Goal: Information Seeking & Learning: Learn about a topic

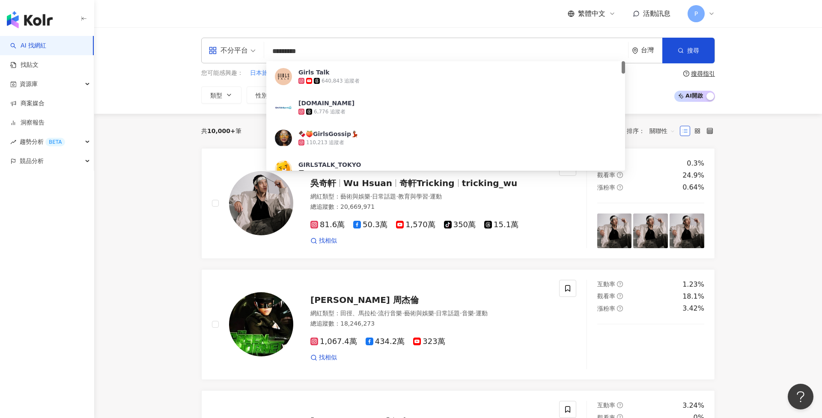
type input "**********"
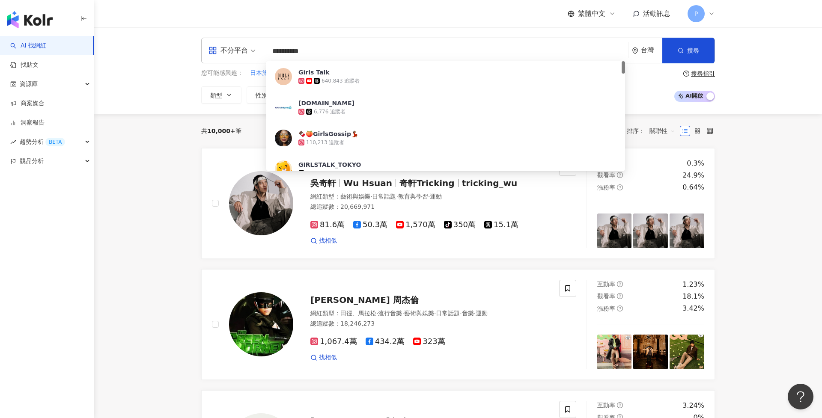
drag, startPoint x: 307, startPoint y: 64, endPoint x: 340, endPoint y: 74, distance: 34.7
click at [340, 74] on span "Girls Talk" at bounding box center [457, 72] width 318 height 9
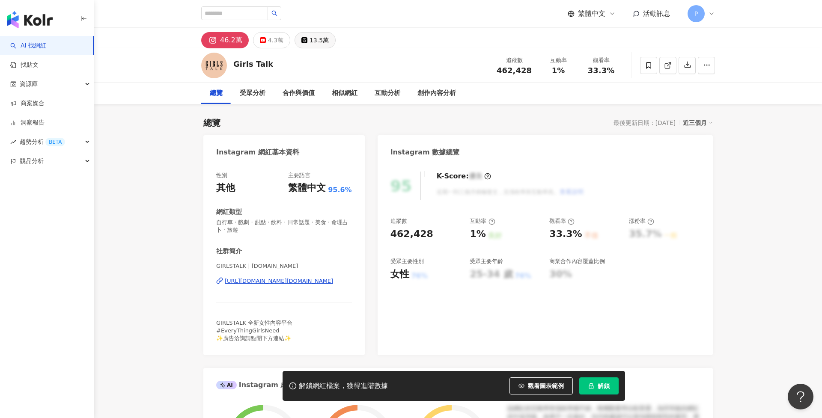
click at [315, 40] on div "13.5萬" at bounding box center [319, 40] width 19 height 12
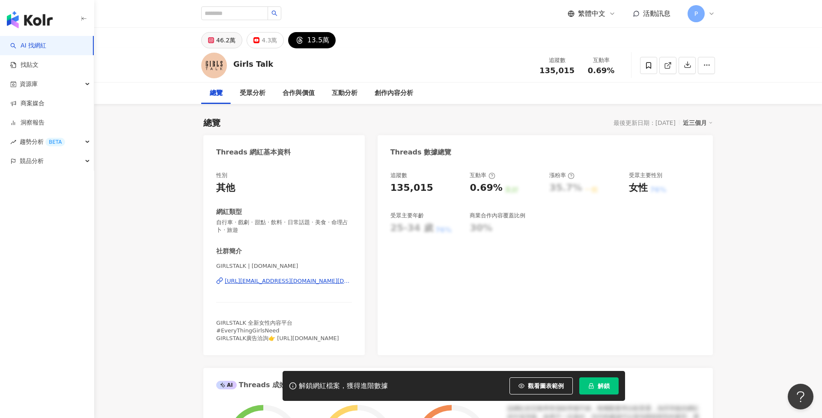
click at [221, 46] on div "46.2萬" at bounding box center [225, 40] width 19 height 12
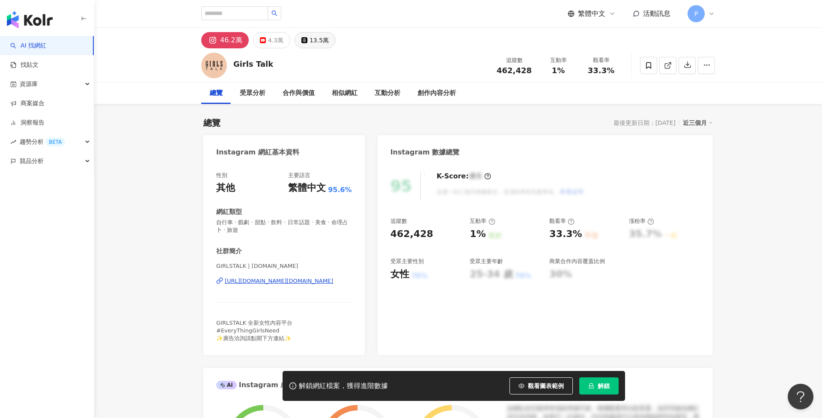
click at [314, 45] on div "13.5萬" at bounding box center [319, 40] width 19 height 12
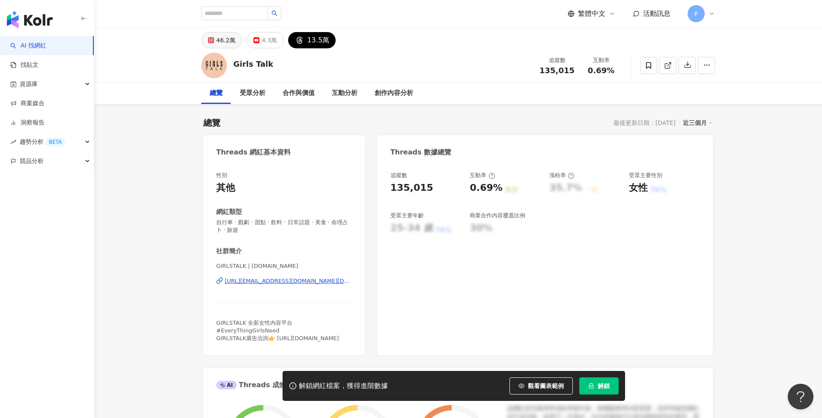
click at [214, 48] on button "46.2萬" at bounding box center [221, 40] width 41 height 16
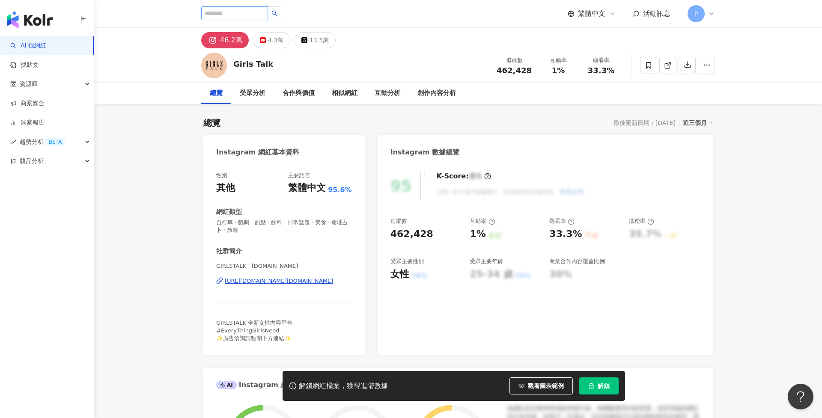
click at [234, 15] on input "search" at bounding box center [234, 13] width 67 height 14
type input "*"
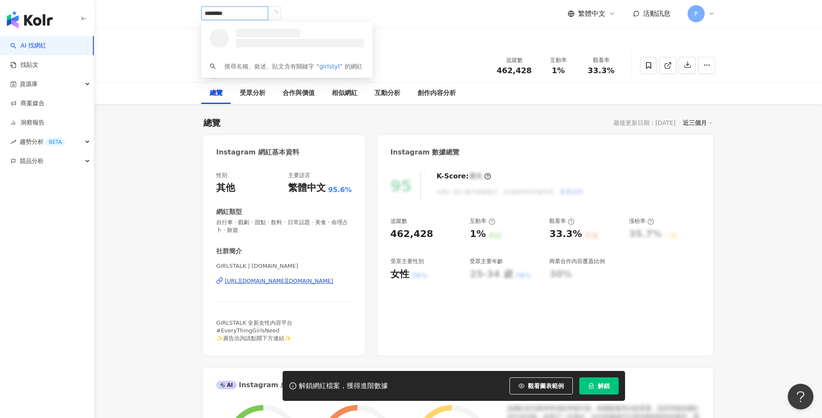
type input "*********"
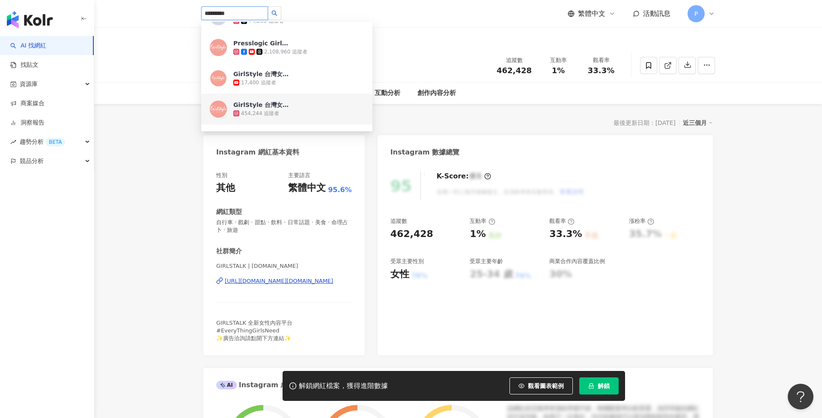
scroll to position [81, 0]
click at [262, 113] on div "454,244 追蹤者" at bounding box center [260, 114] width 38 height 7
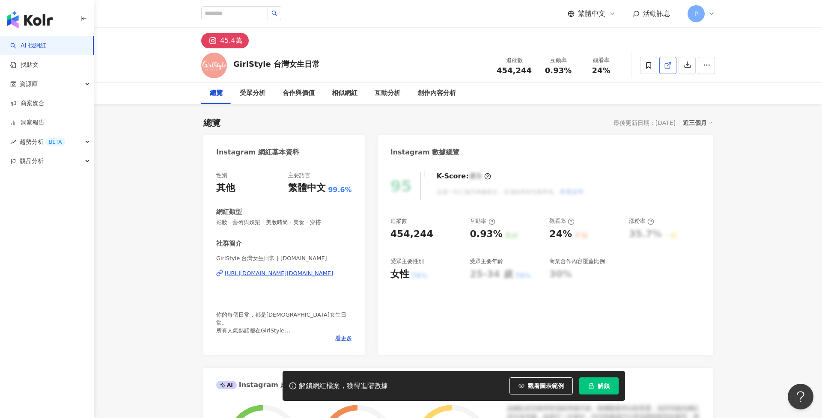
click at [670, 64] on polyline at bounding box center [670, 64] width 2 height 2
click at [237, 14] on input "search" at bounding box center [234, 13] width 67 height 14
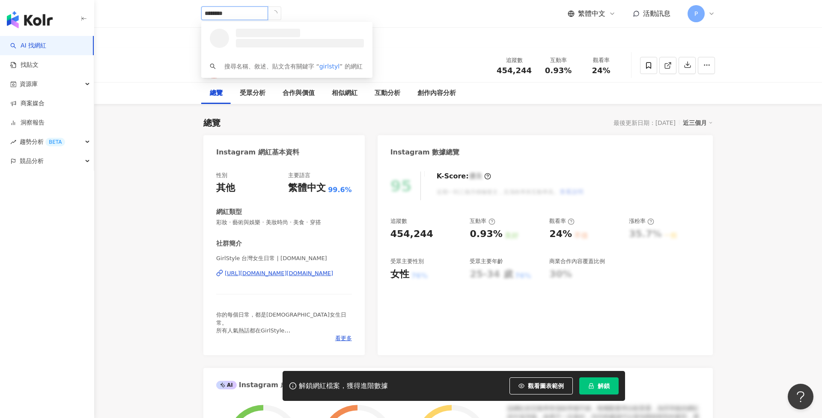
type input "*********"
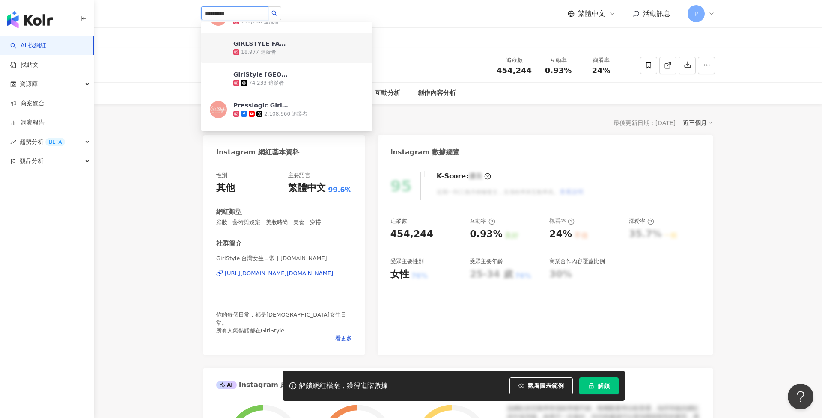
scroll to position [22, 0]
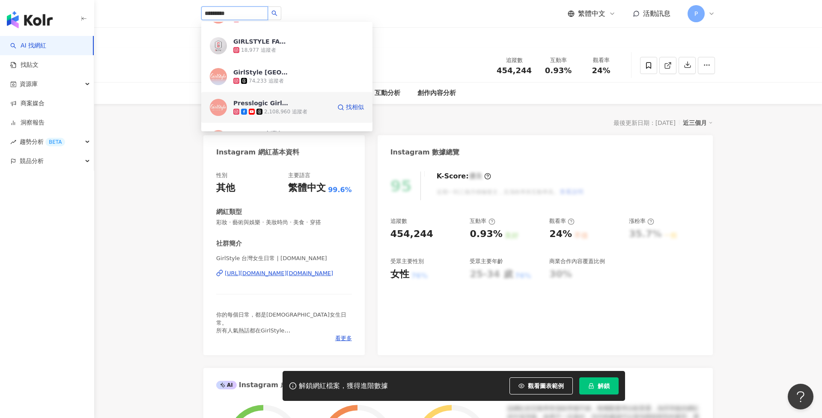
click at [283, 108] on div "2,108,960 追蹤者" at bounding box center [285, 111] width 43 height 7
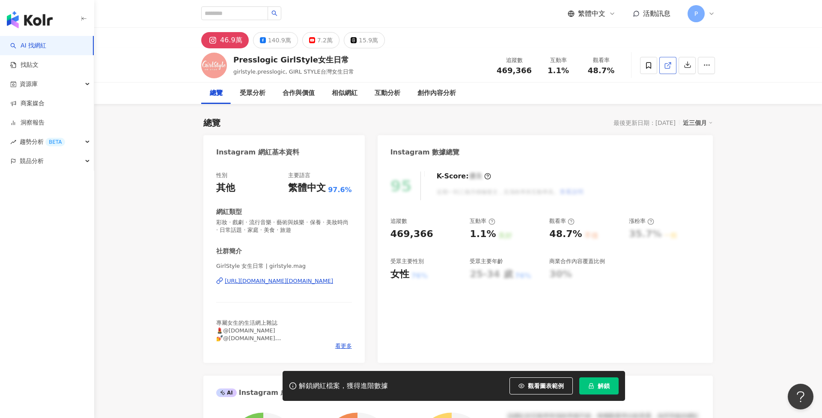
click at [669, 65] on line at bounding box center [668, 64] width 3 height 3
click at [645, 0] on div "繁體中文 活動訊息 P" at bounding box center [458, 13] width 514 height 27
